Goal: Task Accomplishment & Management: Manage account settings

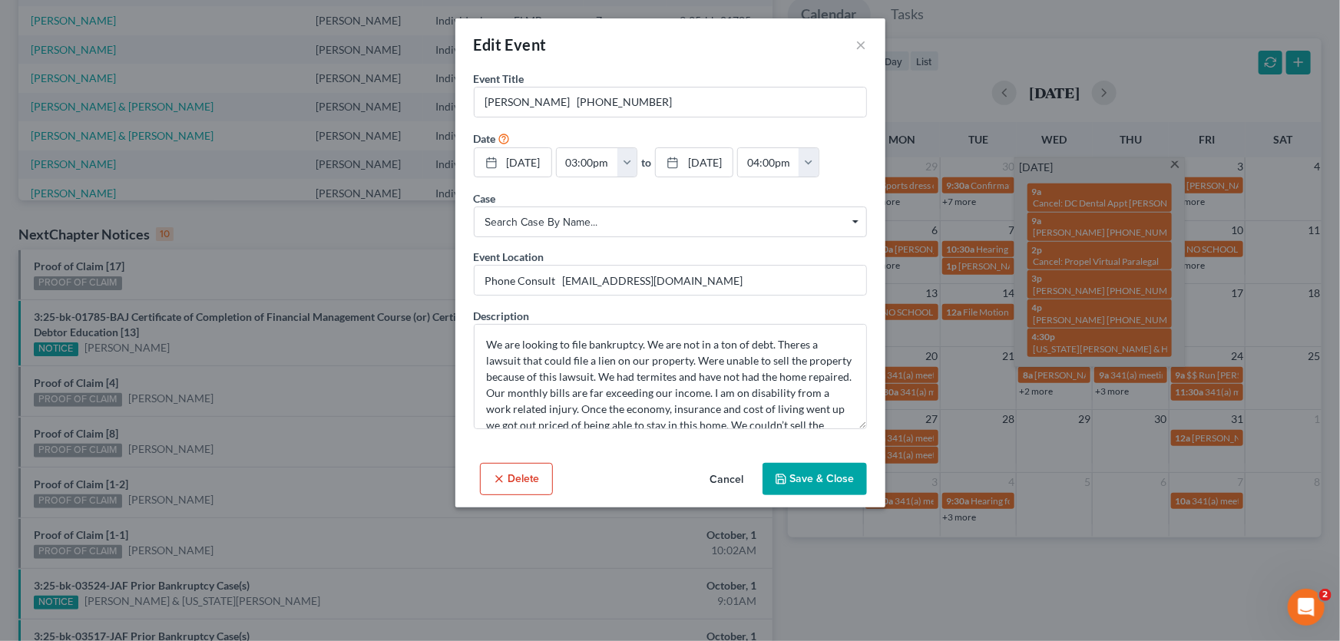
scroll to position [81, 0]
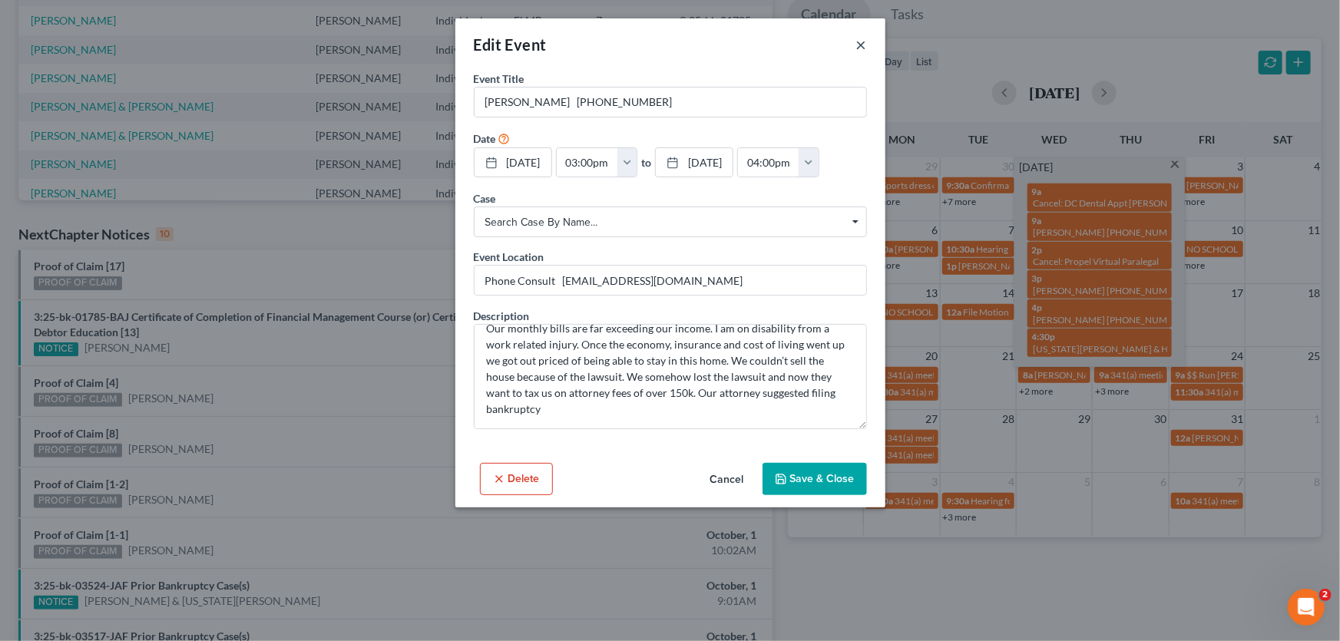
click at [860, 41] on button "×" at bounding box center [861, 44] width 11 height 18
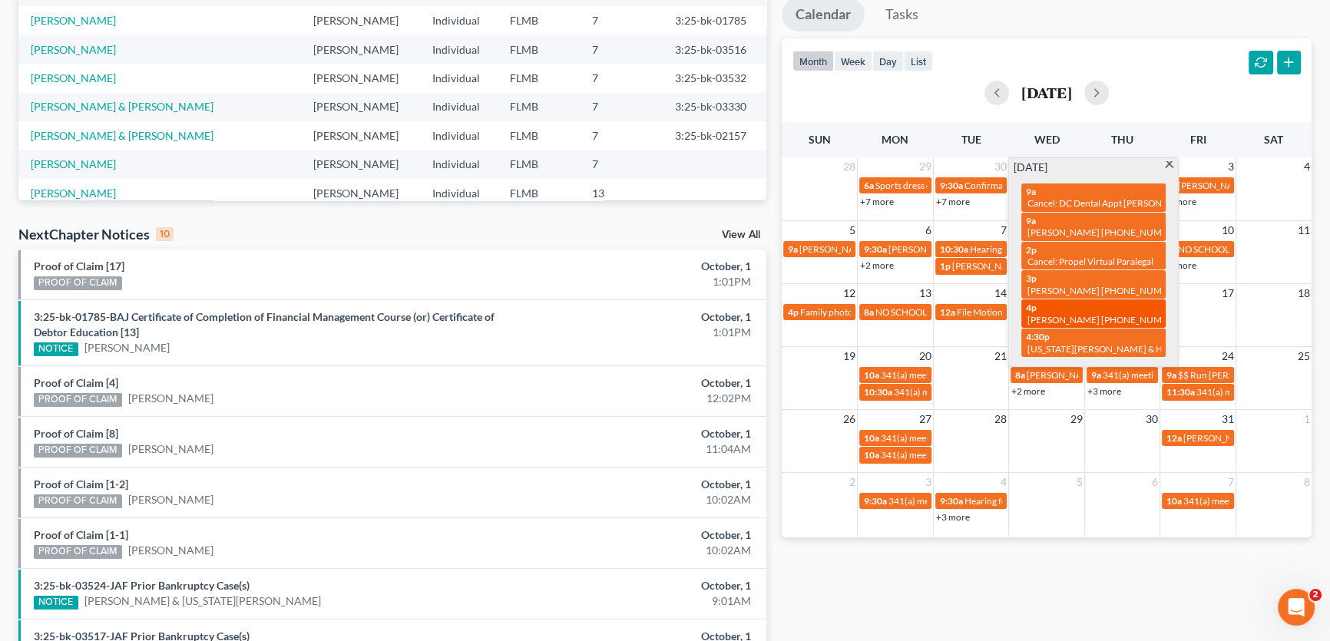
click at [1078, 314] on span "Lana Aronne 516-314-8775" at bounding box center [1105, 320] width 155 height 12
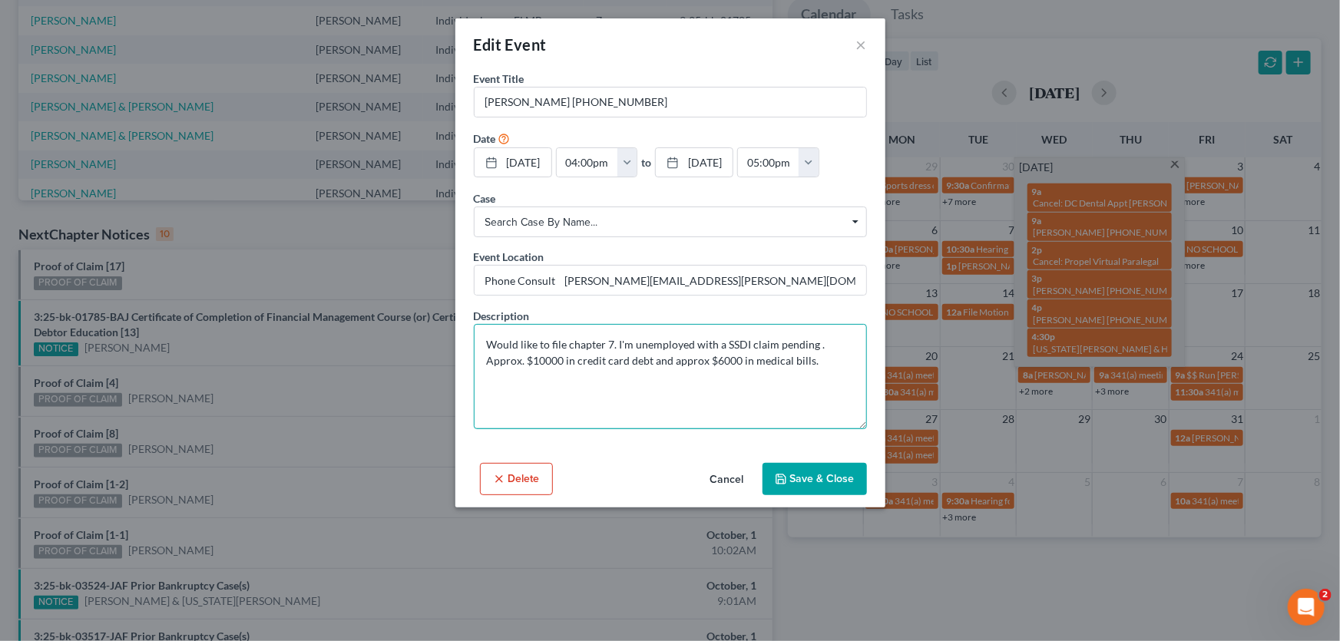
click at [694, 395] on textarea "Would like to file chapter 7. I'm unemployed with a SSDI claim pending . Approx…" at bounding box center [670, 376] width 393 height 105
click at [859, 45] on button "×" at bounding box center [861, 44] width 11 height 18
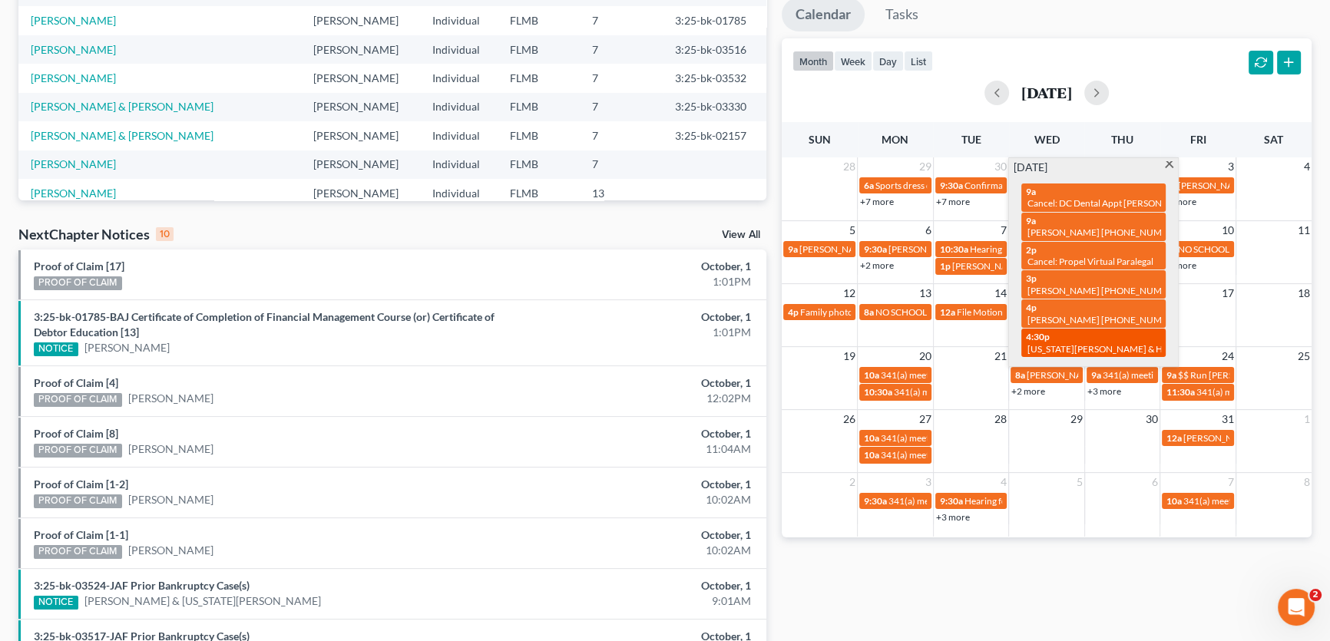
click at [1069, 331] on div "4:30p Virginia Acevedo & Husband" at bounding box center [1093, 343] width 135 height 24
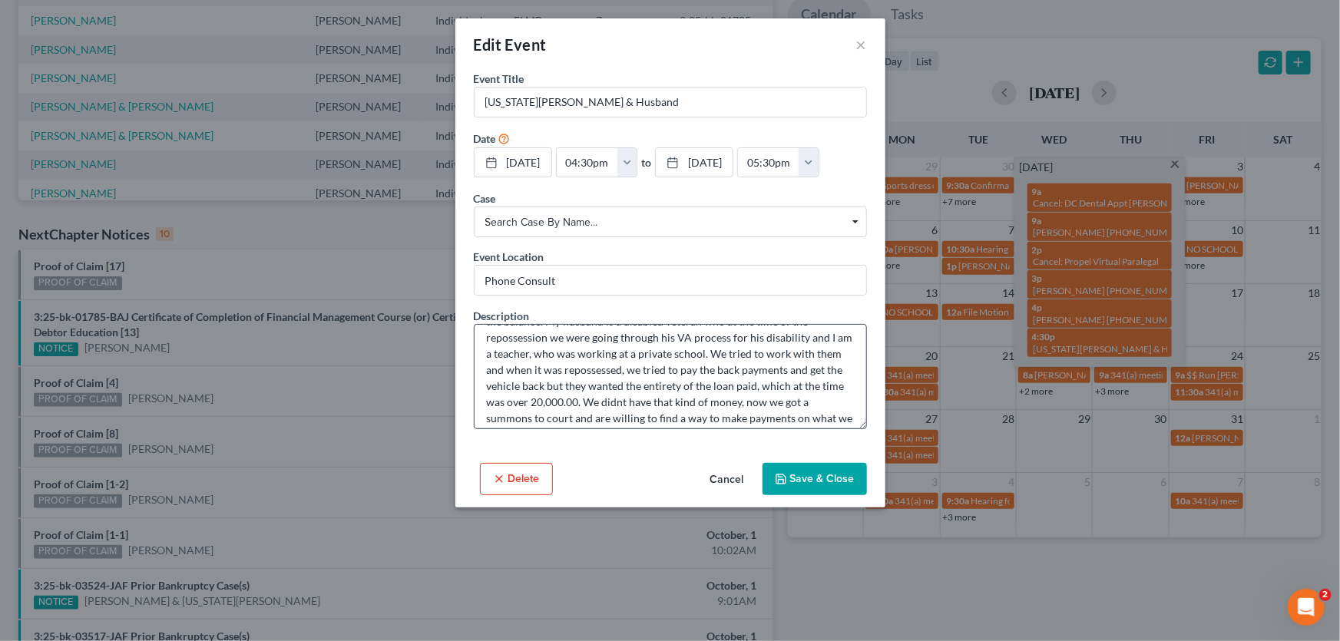
scroll to position [0, 0]
click at [856, 44] on button "×" at bounding box center [861, 44] width 11 height 18
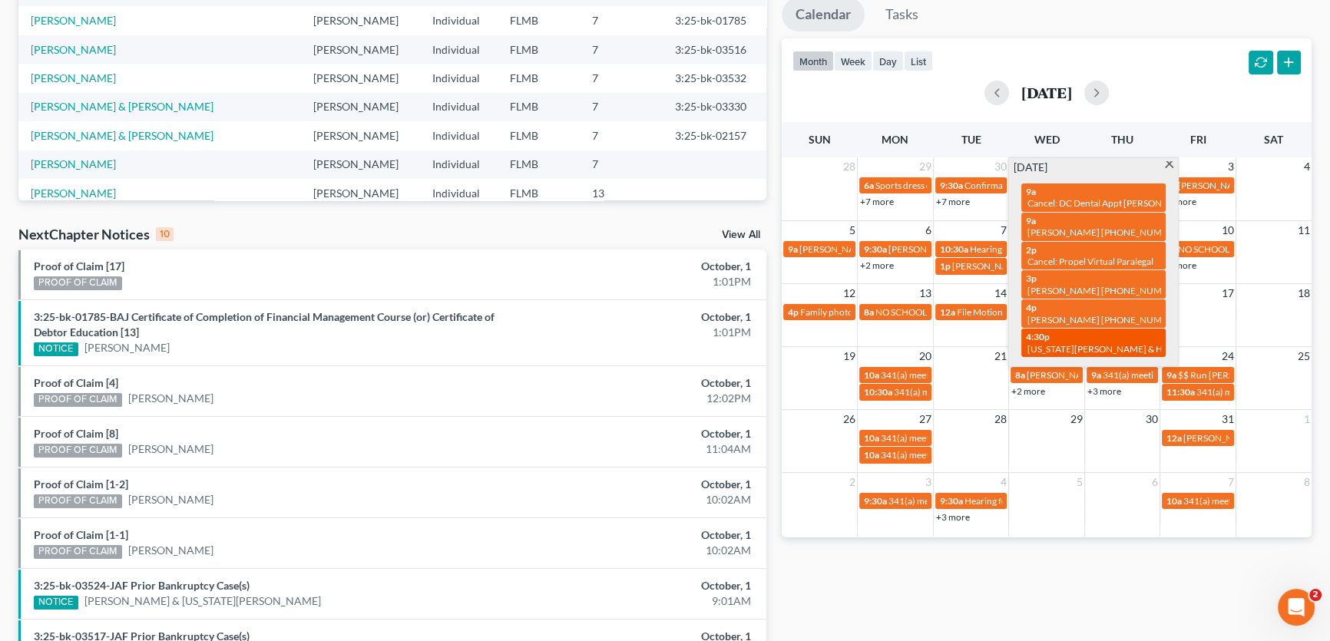
click at [1080, 331] on div "4:30p Virginia Acevedo & Husband" at bounding box center [1093, 343] width 135 height 24
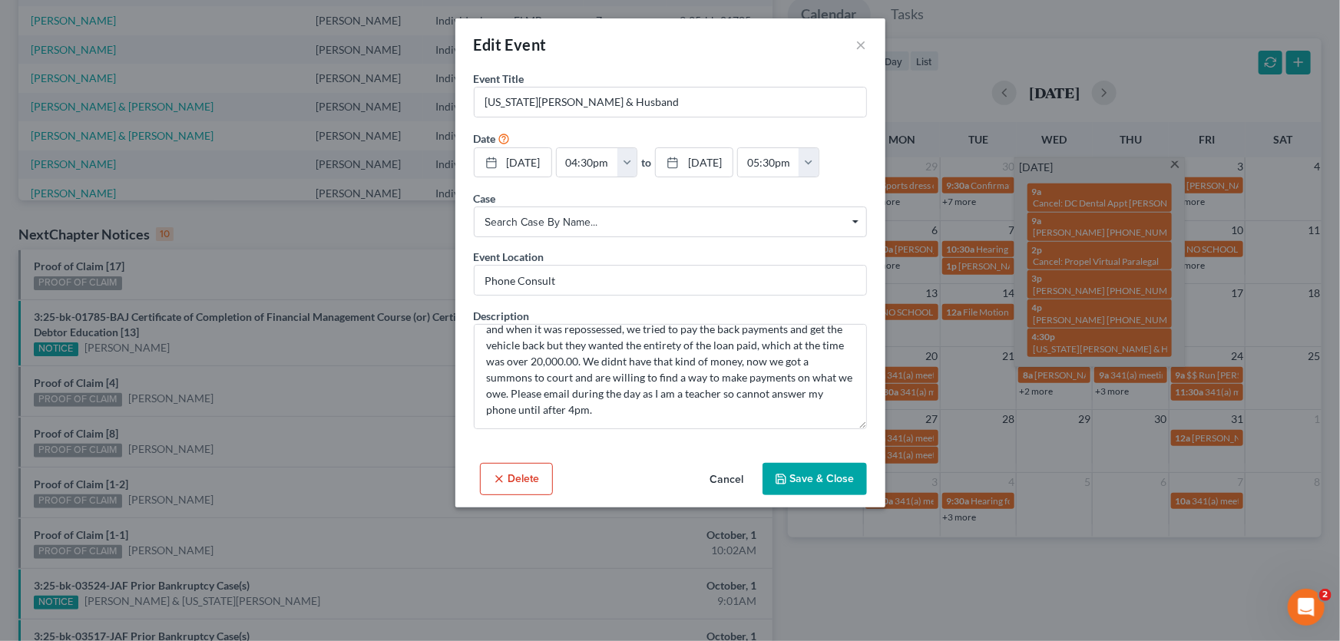
scroll to position [81, 0]
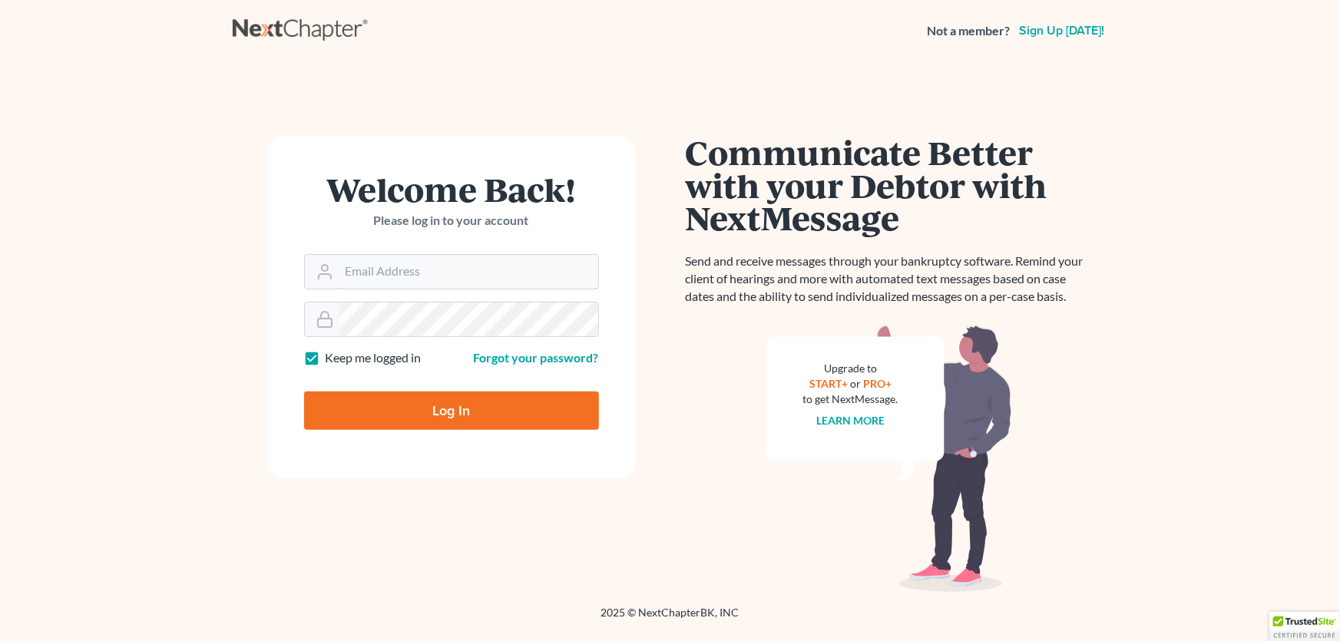
type input "david@jacksonvillebankruptcyattorney.com"
click at [429, 419] on input "Log In" at bounding box center [451, 411] width 295 height 38
type input "Thinking..."
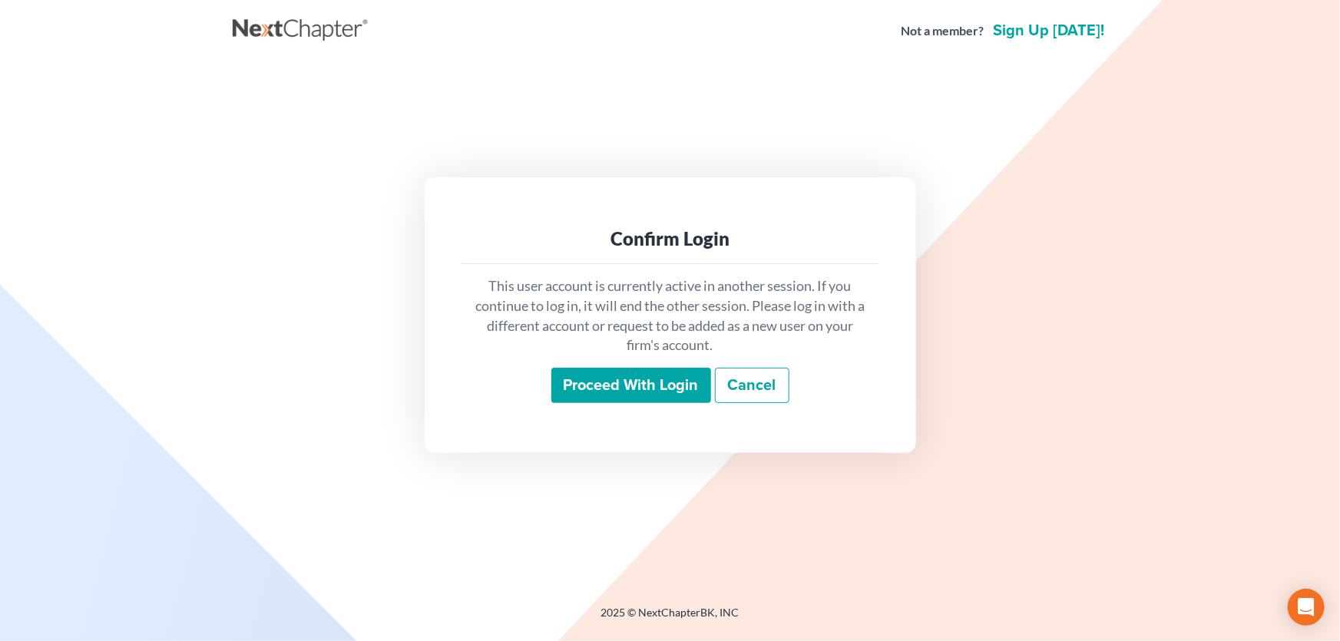
click at [570, 389] on input "Proceed with login" at bounding box center [631, 385] width 160 height 35
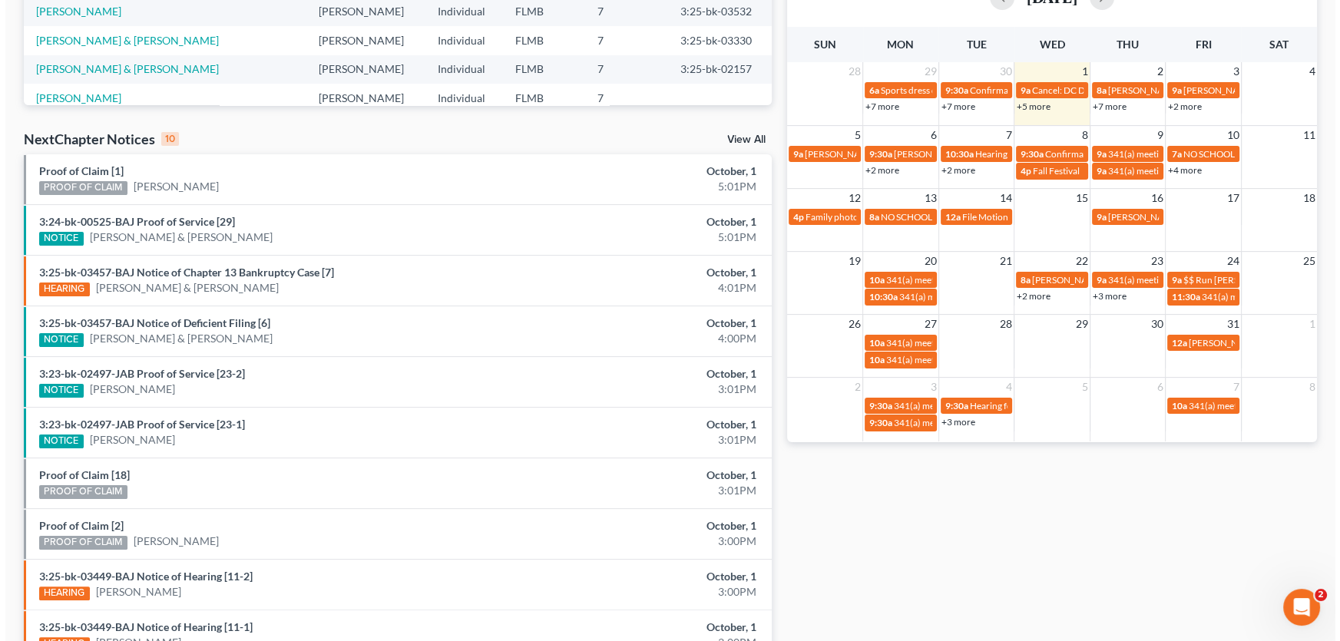
scroll to position [349, 0]
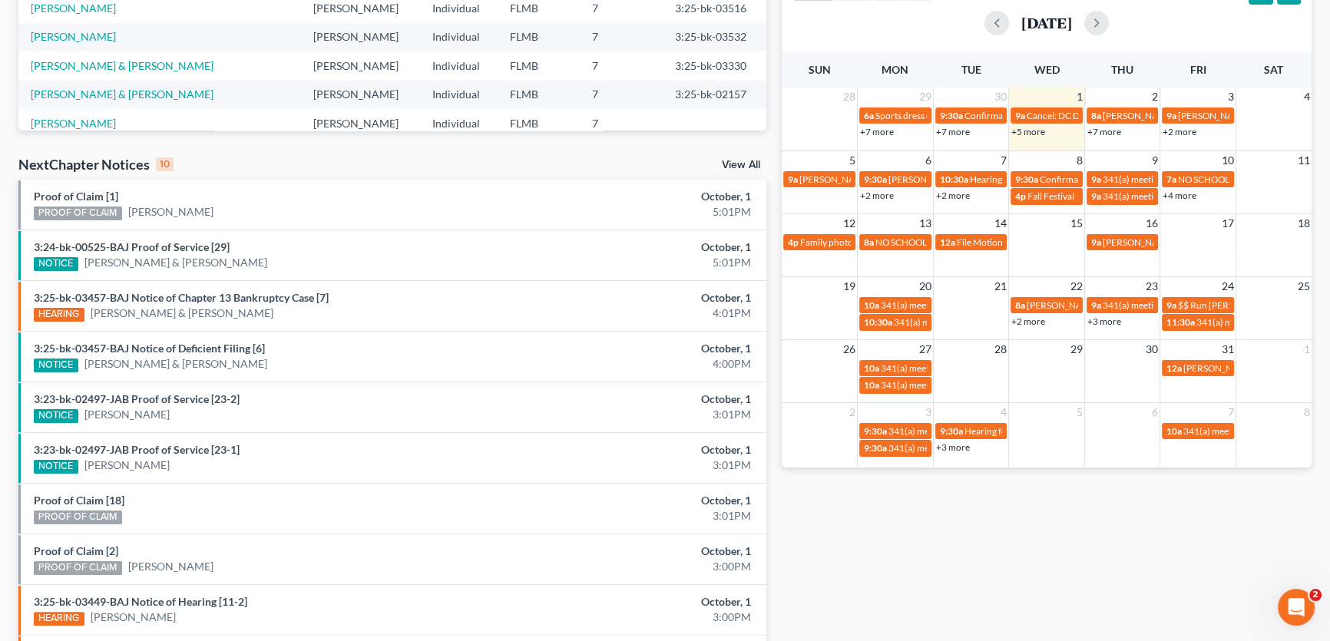
click at [1035, 132] on link "+5 more" at bounding box center [1029, 132] width 34 height 12
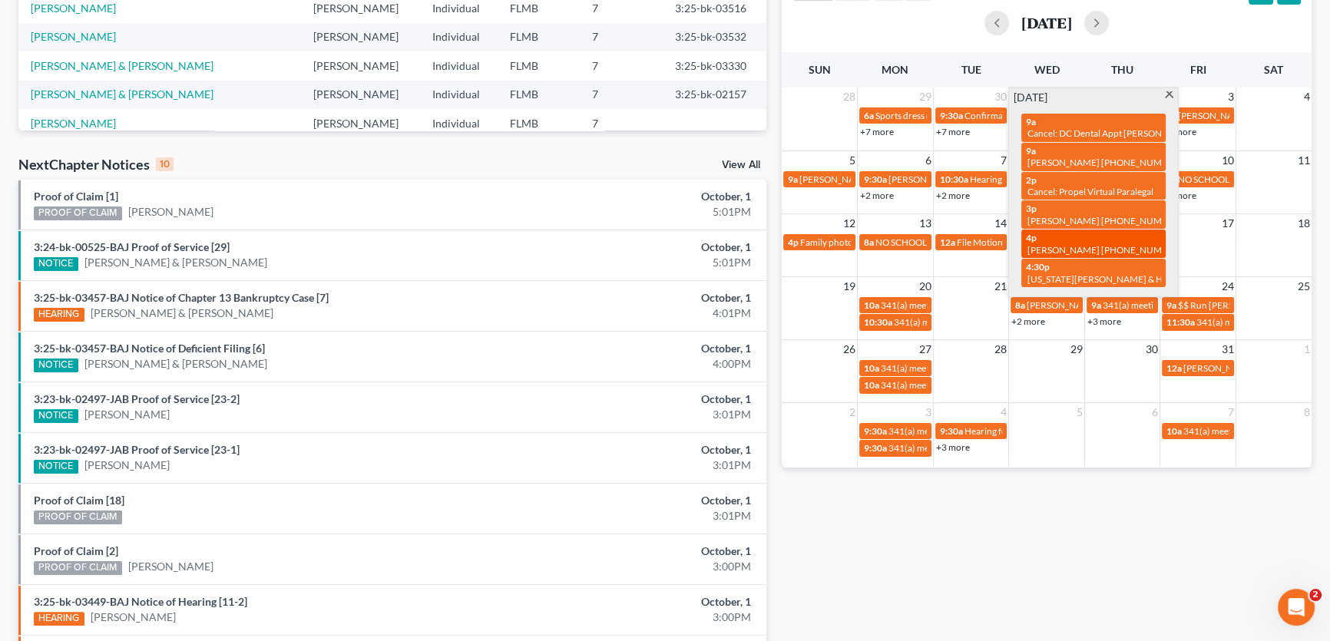
click at [1090, 244] on span "Lana Aronne 516-314-8775" at bounding box center [1105, 250] width 155 height 12
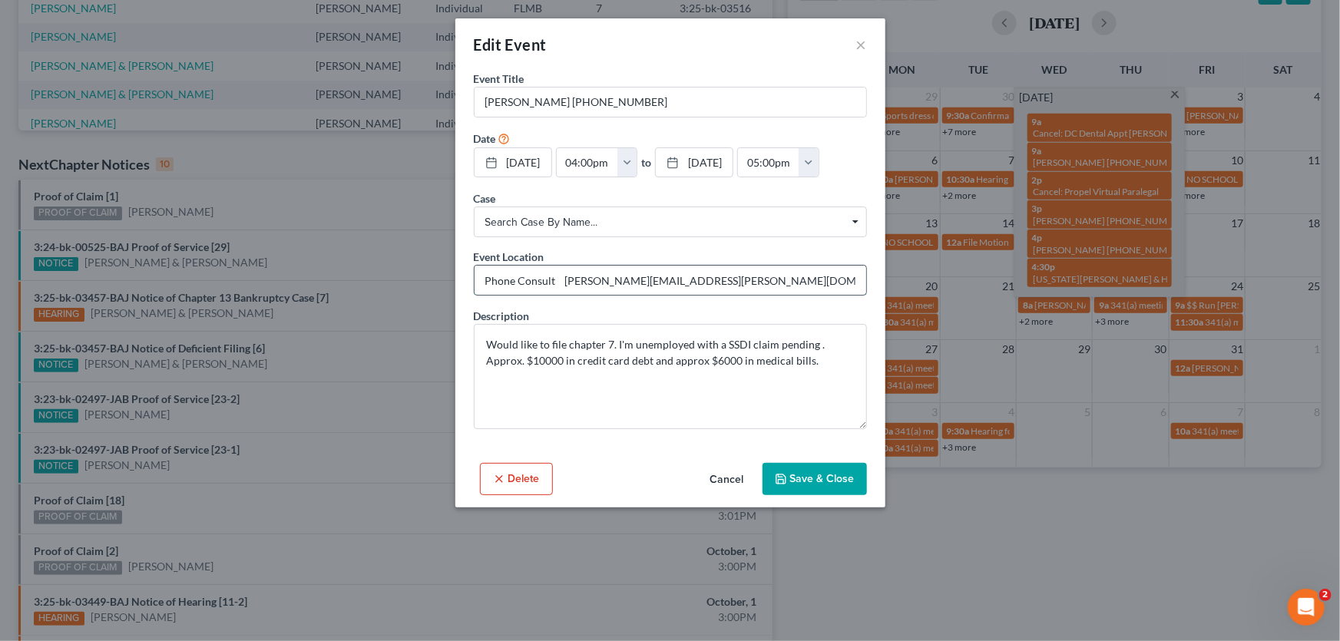
click at [695, 275] on input "Phone Consult lana.aronne@gmail.com" at bounding box center [671, 280] width 392 height 29
drag, startPoint x: 710, startPoint y: 283, endPoint x: 698, endPoint y: 283, distance: 11.5
click at [698, 283] on input "Phone Consult lana.aronne@gmail.com" at bounding box center [671, 280] width 392 height 29
click at [853, 48] on div "Edit Event ×" at bounding box center [670, 44] width 430 height 52
click at [863, 45] on button "×" at bounding box center [861, 44] width 11 height 18
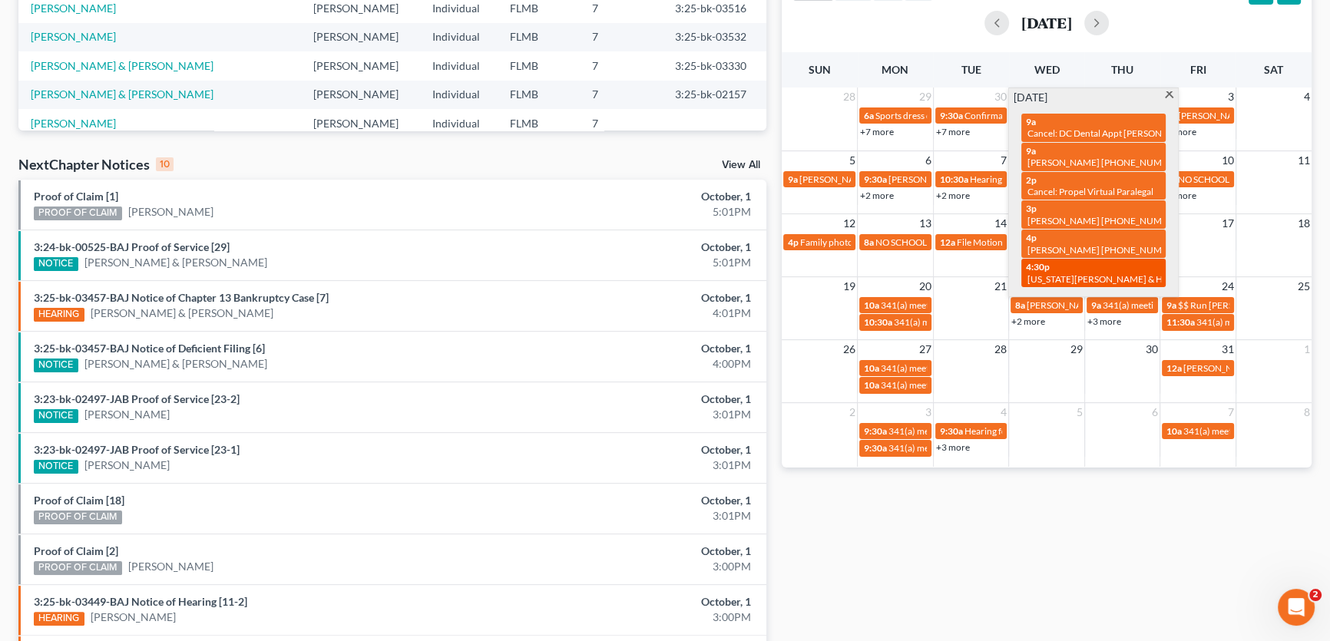
click at [1095, 273] on span "Virginia Acevedo & Husband" at bounding box center [1110, 279] width 165 height 12
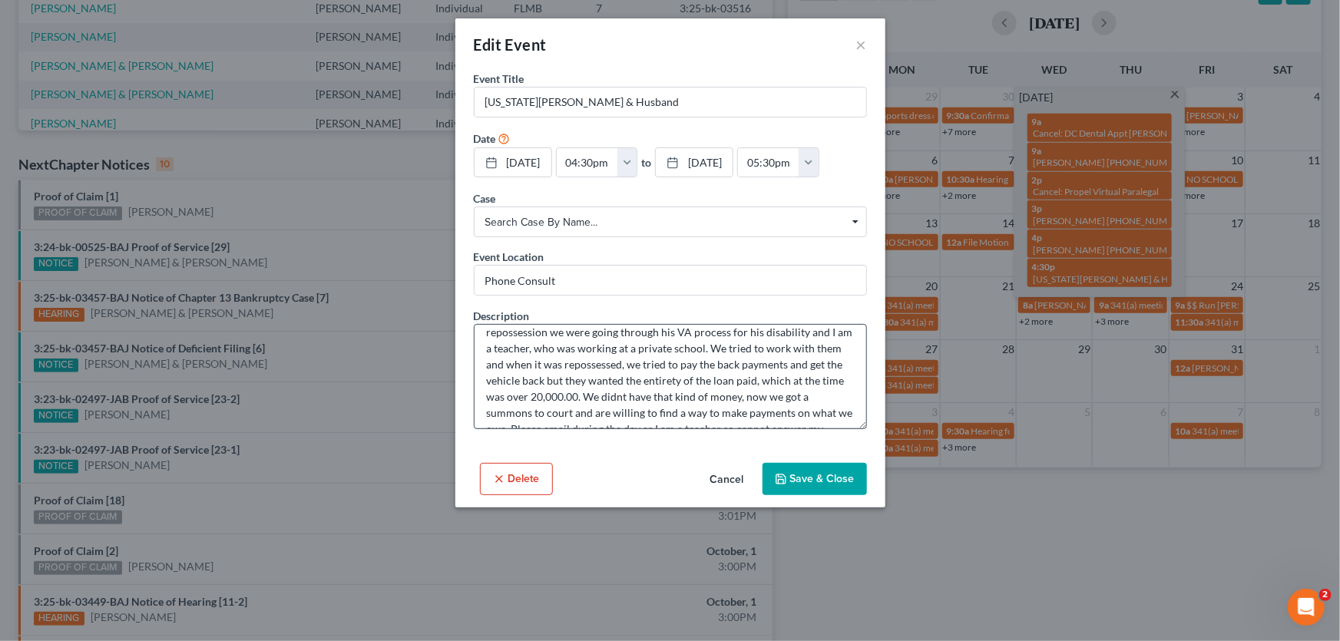
scroll to position [81, 0]
